Goal: Task Accomplishment & Management: Manage account settings

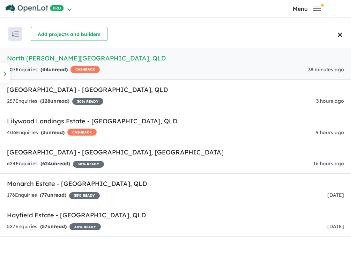
click at [51, 57] on h5 "North [PERSON_NAME][GEOGRAPHIC_DATA] , [GEOGRAPHIC_DATA]" at bounding box center [175, 57] width 337 height 9
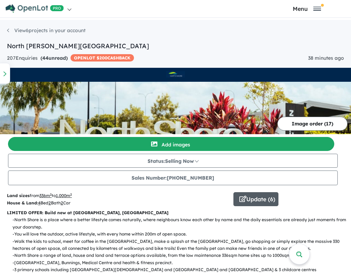
click at [243, 200] on icon "button" at bounding box center [243, 199] width 7 height 6
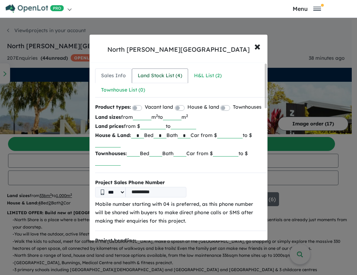
click at [169, 78] on div "Land Stock List ( 4 )" at bounding box center [160, 76] width 44 height 8
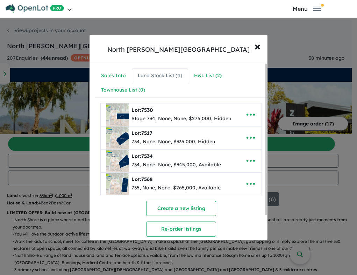
click at [118, 183] on img at bounding box center [117, 184] width 22 height 22
click at [247, 187] on icon "button" at bounding box center [250, 184] width 10 height 10
click at [232, 136] on link "Edit" at bounding box center [235, 136] width 52 height 16
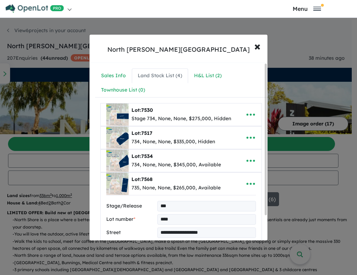
click at [226, 155] on div "Lot: 7534 734, None, None, $345,000, Available" at bounding box center [170, 161] width 128 height 22
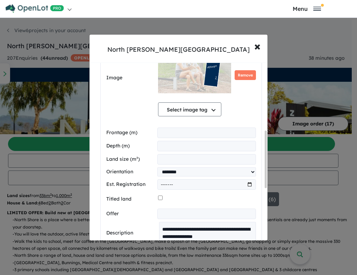
scroll to position [314, 0]
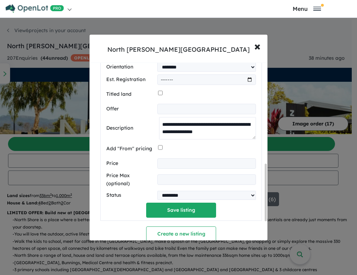
drag, startPoint x: 158, startPoint y: 125, endPoint x: 249, endPoint y: 132, distance: 90.7
click at [249, 132] on textarea "**********" at bounding box center [207, 128] width 97 height 22
click at [176, 124] on textarea "**********" at bounding box center [207, 128] width 97 height 22
drag, startPoint x: 248, startPoint y: 134, endPoint x: 247, endPoint y: 145, distance: 11.5
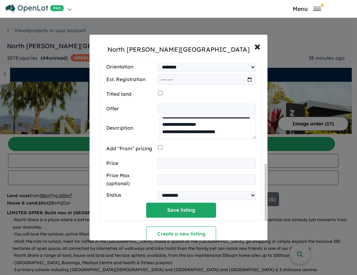
click at [247, 145] on div "**********" at bounding box center [181, 51] width 150 height 331
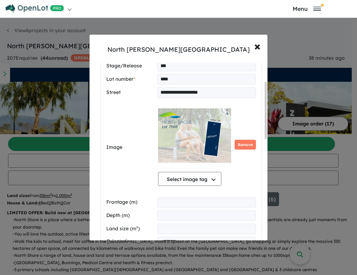
scroll to position [57, 0]
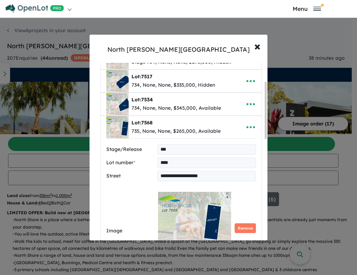
drag, startPoint x: 206, startPoint y: 204, endPoint x: 202, endPoint y: 197, distance: 8.1
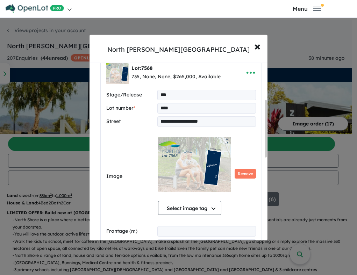
scroll to position [114, 0]
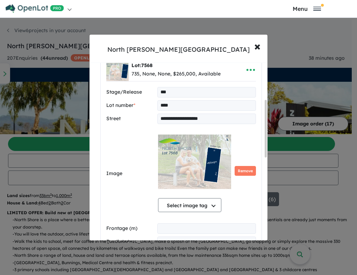
click at [181, 160] on img at bounding box center [194, 162] width 73 height 70
